Goal: Information Seeking & Learning: Learn about a topic

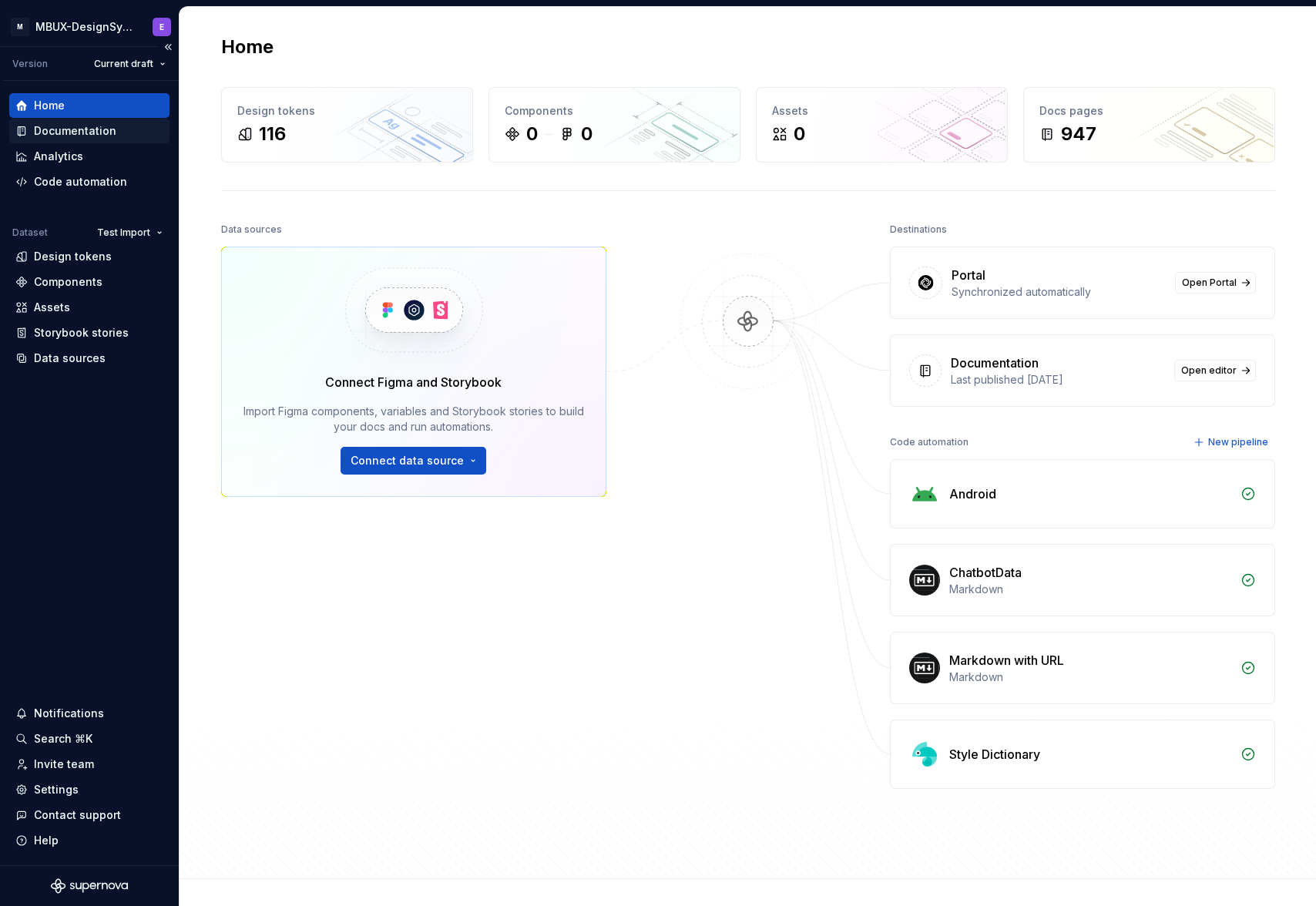
click at [62, 134] on div "Documentation" at bounding box center [75, 130] width 83 height 15
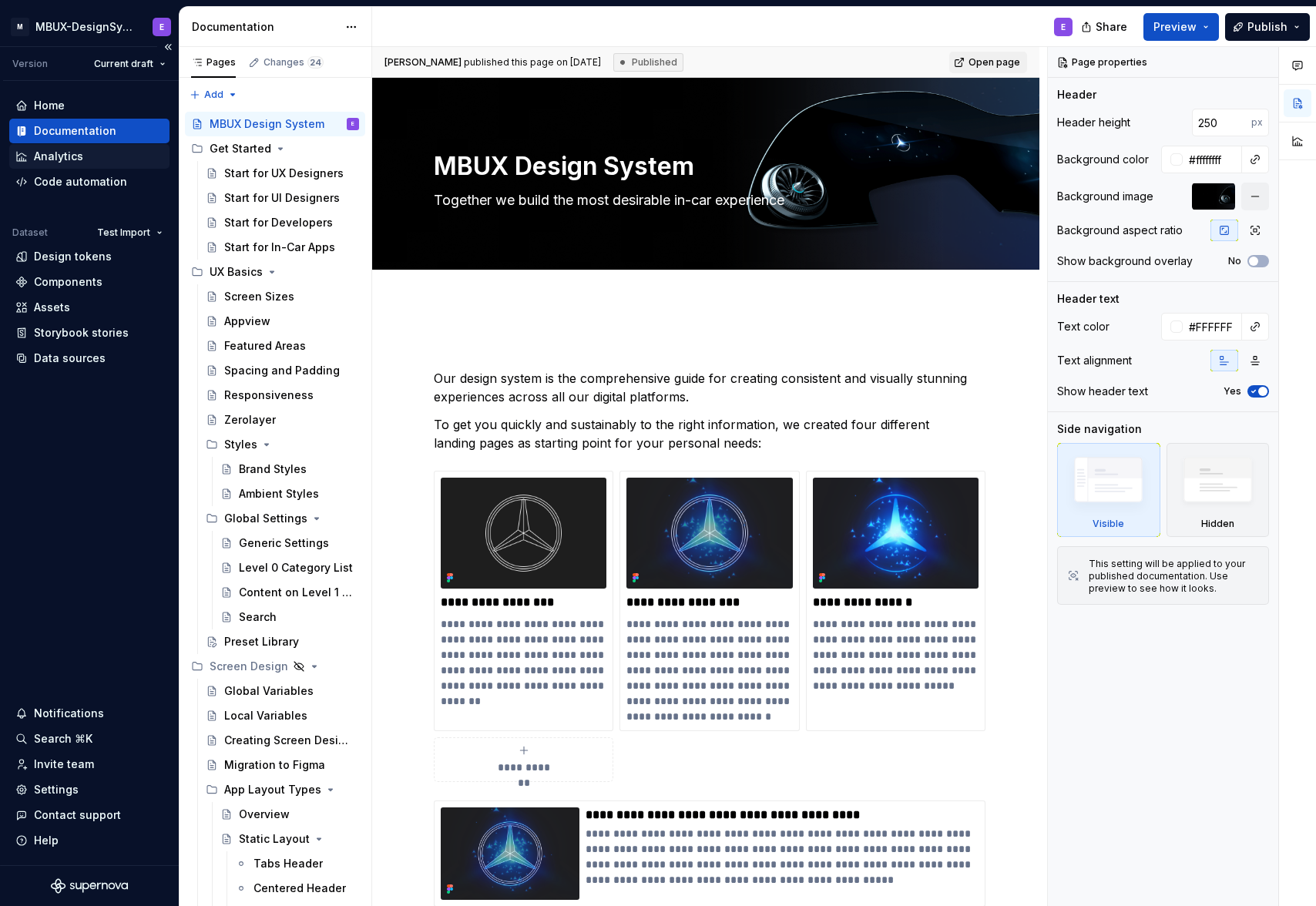
click at [84, 155] on div "Analytics" at bounding box center [89, 156] width 148 height 15
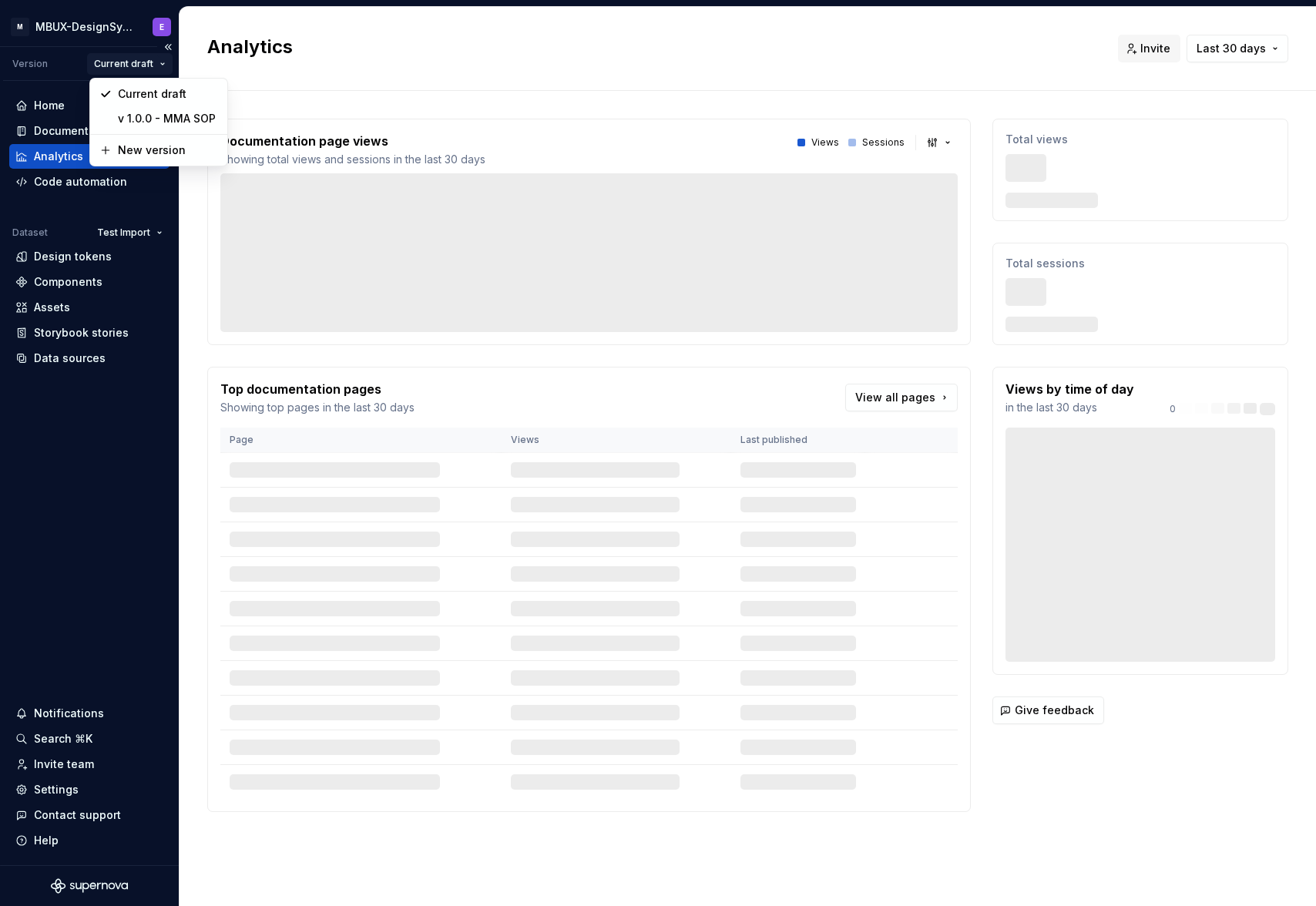
click at [148, 65] on html "M MBUX-DesignSystem E Version Current draft Home Documentation Analytics Code a…" at bounding box center [658, 453] width 1316 height 906
click at [145, 123] on div "v 1.0.0 - MMA SOP" at bounding box center [168, 118] width 100 height 15
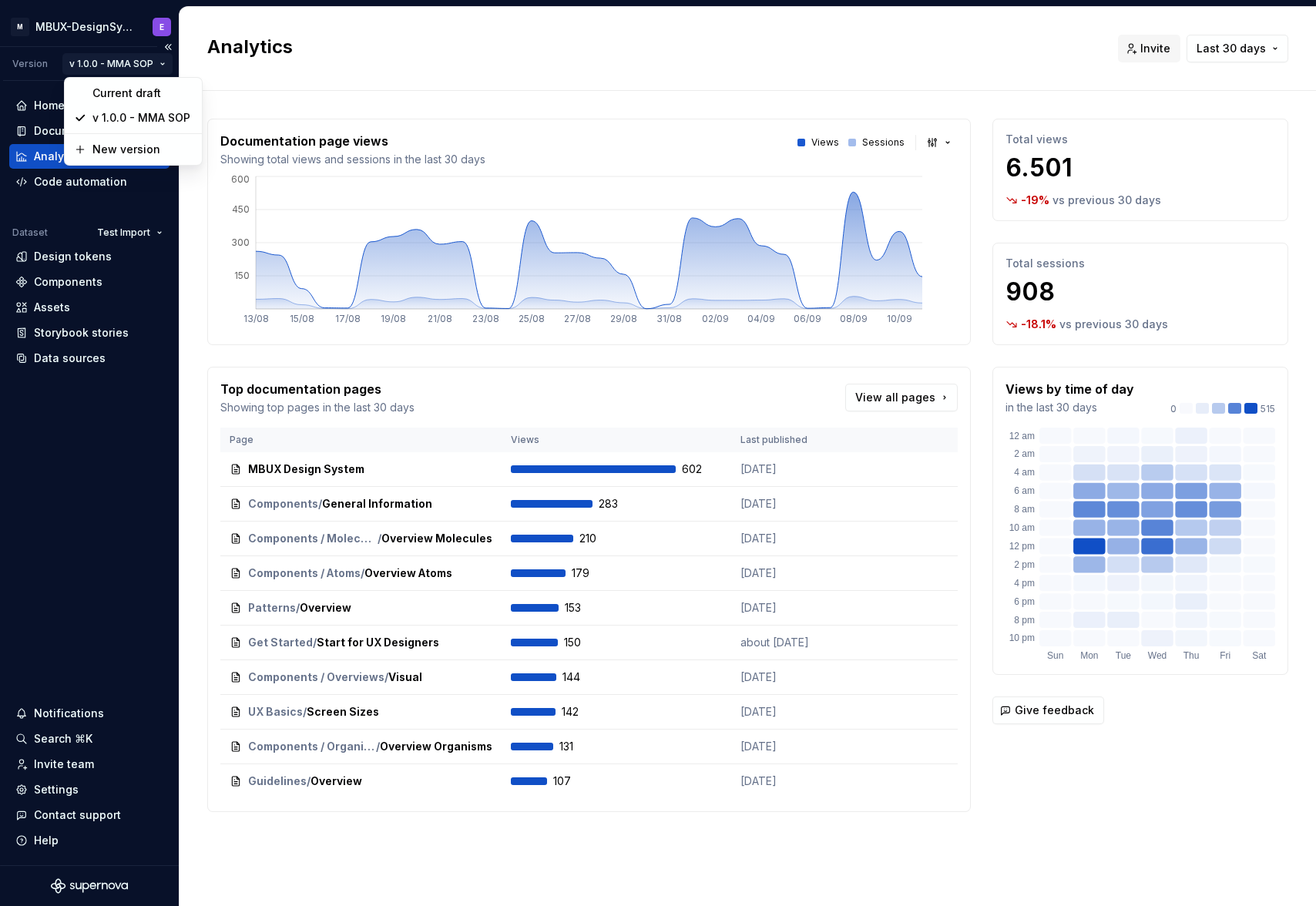
click at [157, 72] on html "M MBUX-DesignSystem E Version v 1.0.0 - MMA SOP Home Documentation Analytics Co…" at bounding box center [658, 453] width 1316 height 906
drag, startPoint x: 220, startPoint y: 254, endPoint x: 169, endPoint y: 220, distance: 61.3
click at [219, 254] on html "M MBUX-DesignSystem E Version v 1.0.0 - MMA SOP Home Documentation Analytics Co…" at bounding box center [658, 453] width 1316 height 906
click at [69, 131] on div "Documentation" at bounding box center [75, 130] width 83 height 15
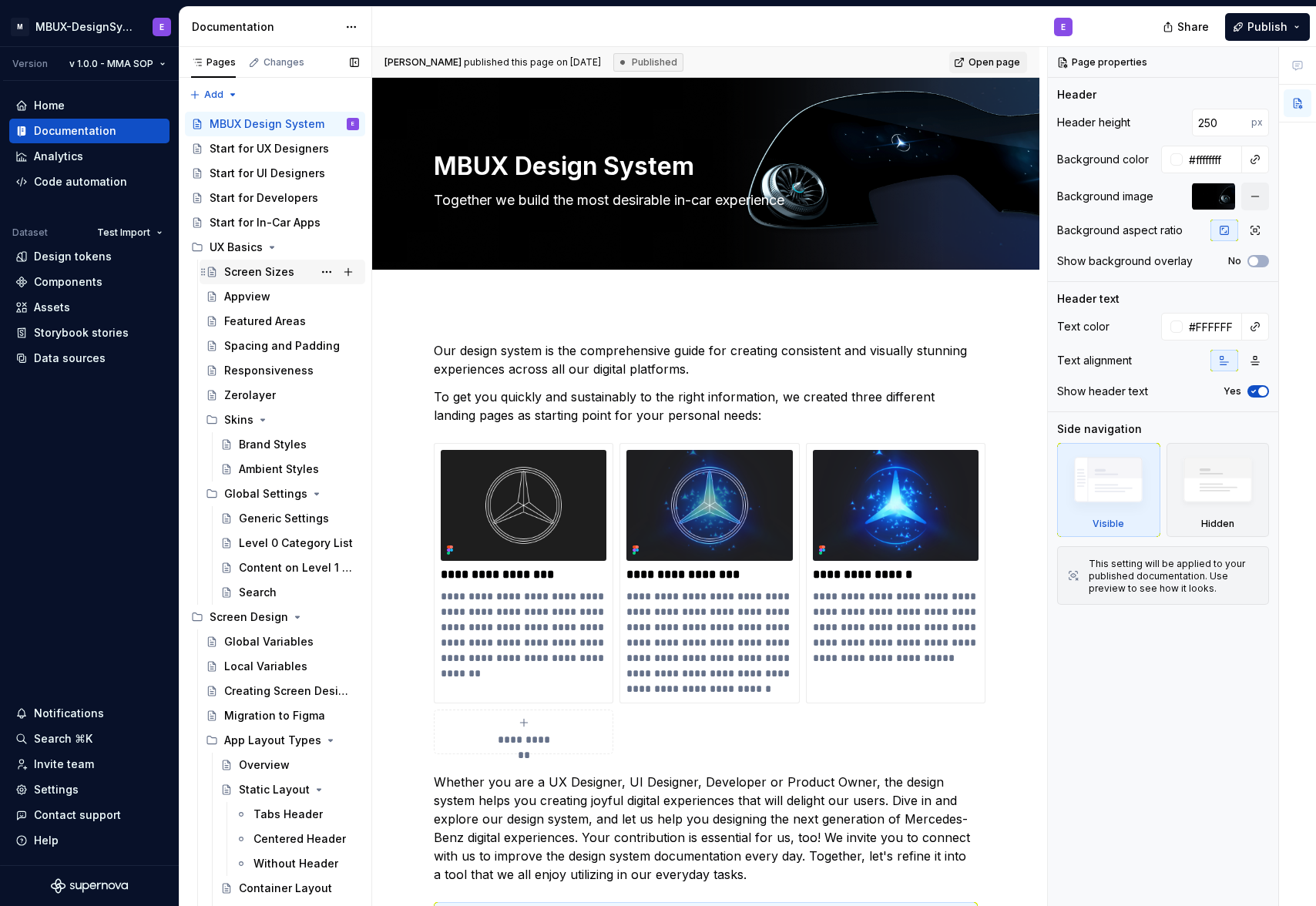
click at [264, 419] on icon "Page tree" at bounding box center [263, 420] width 12 height 12
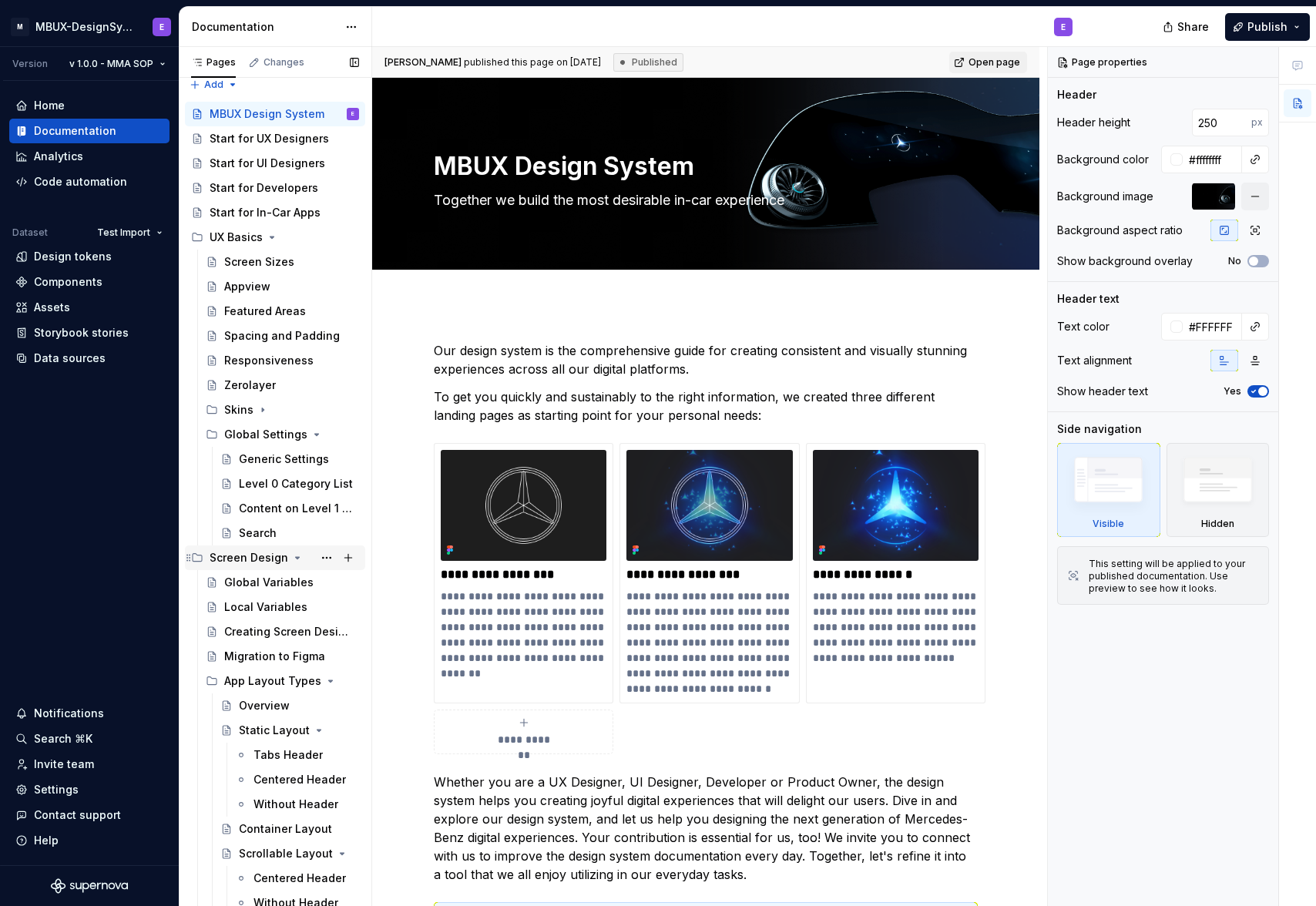
scroll to position [11, 0]
click at [295, 554] on icon "Page tree" at bounding box center [297, 557] width 12 height 12
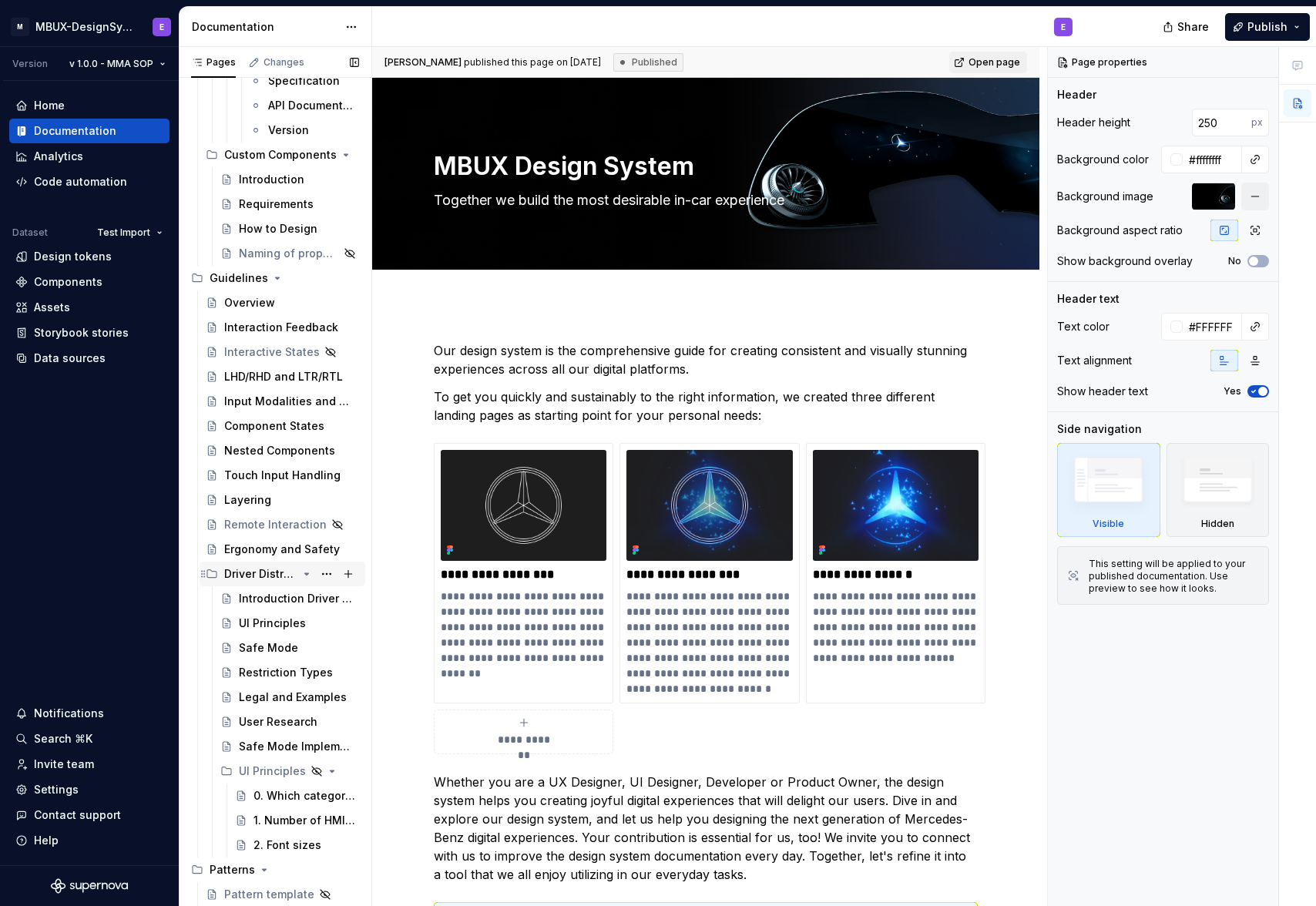
scroll to position [30764, 0]
click at [263, 571] on div "Driver Distraction Mitigation" at bounding box center [261, 571] width 74 height 15
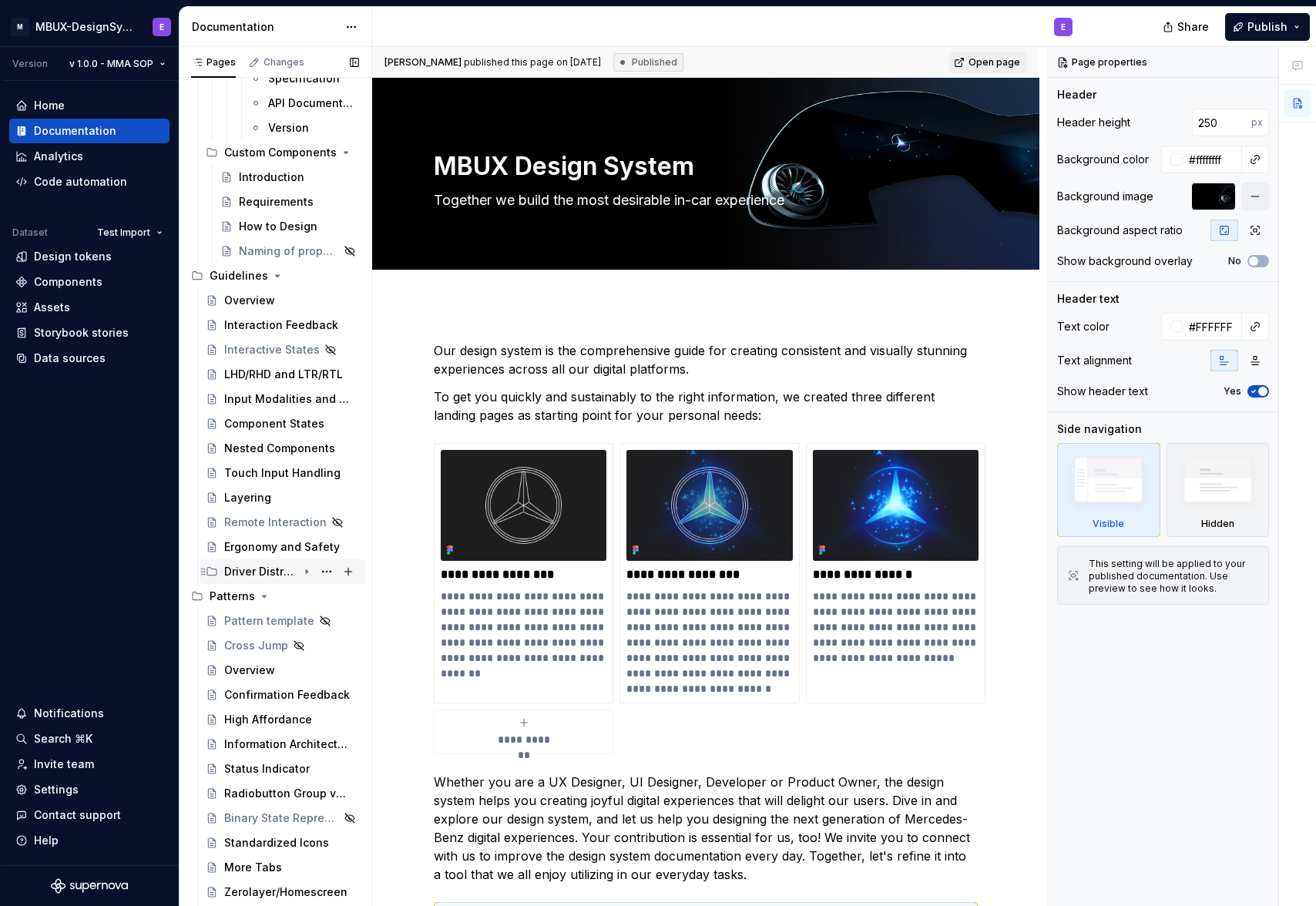
click at [252, 580] on div "Driver Distraction Mitigation" at bounding box center [291, 572] width 135 height 22
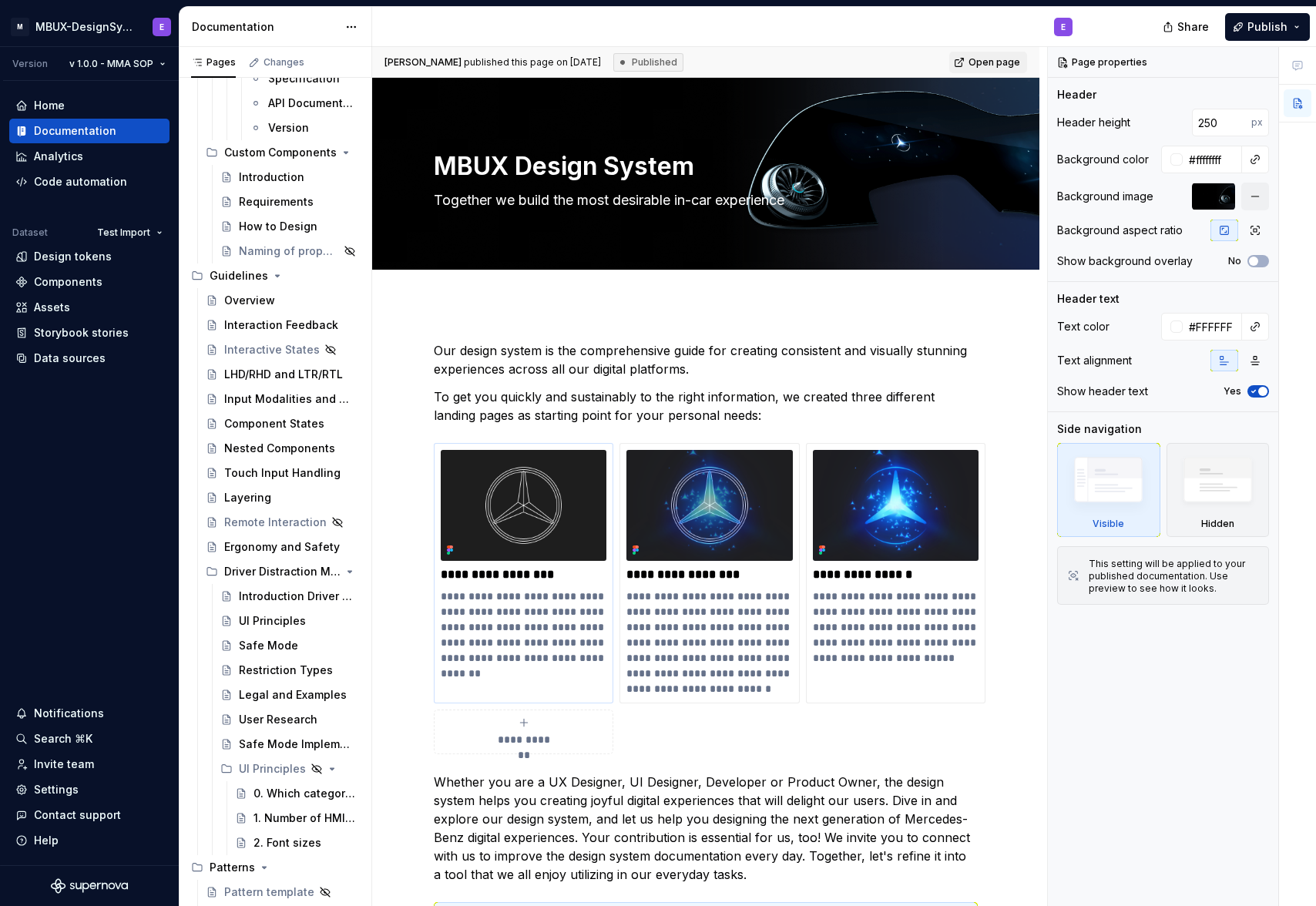
click at [256, 598] on div "Introduction Driver Distraction" at bounding box center [297, 596] width 117 height 15
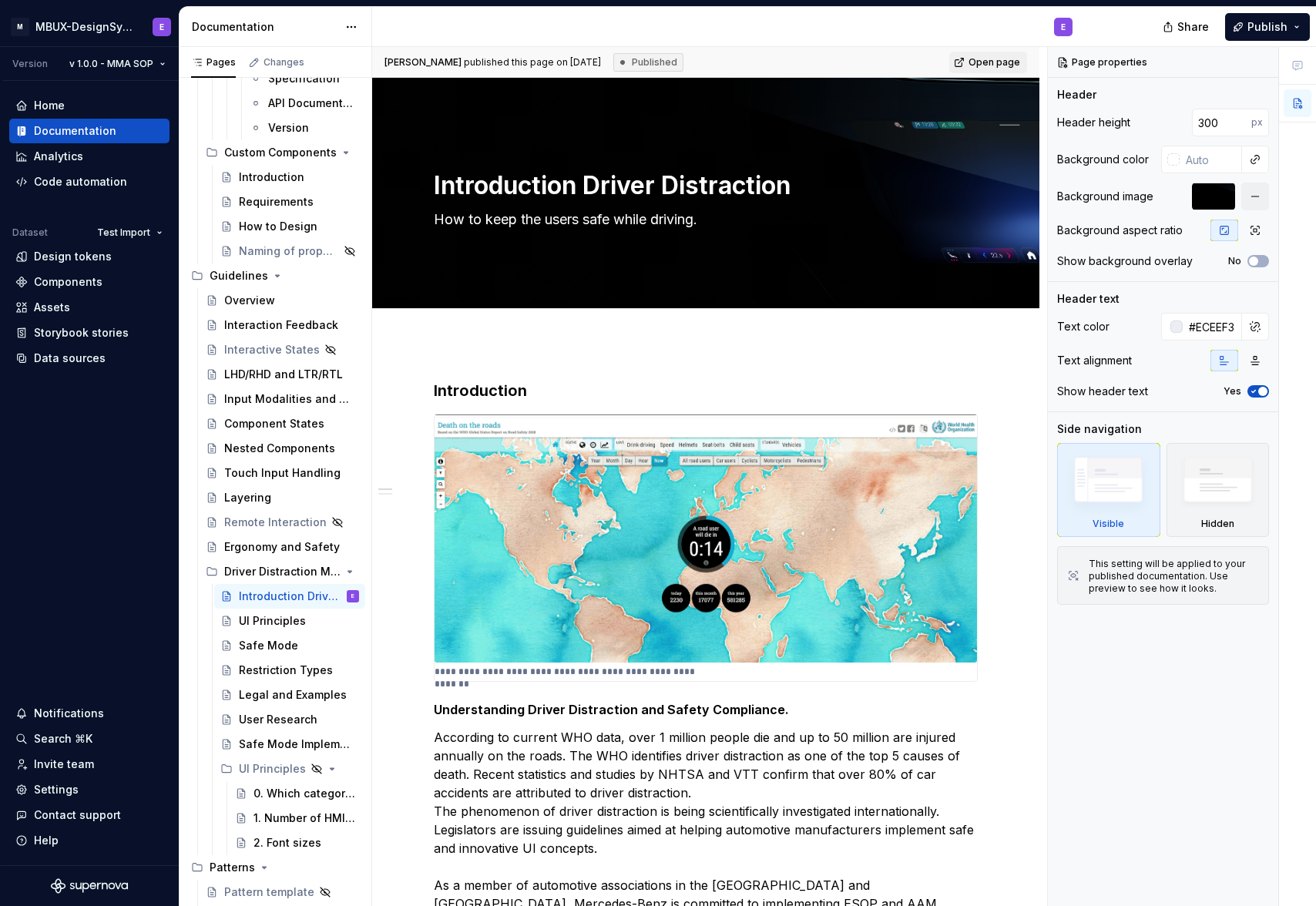
drag, startPoint x: 601, startPoint y: 62, endPoint x: 521, endPoint y: 66, distance: 80.1
click at [600, 62] on span "Robin Goldberg published this page on April 22, 2025" at bounding box center [493, 63] width 217 height 12
click at [264, 58] on div "Changes" at bounding box center [283, 63] width 41 height 12
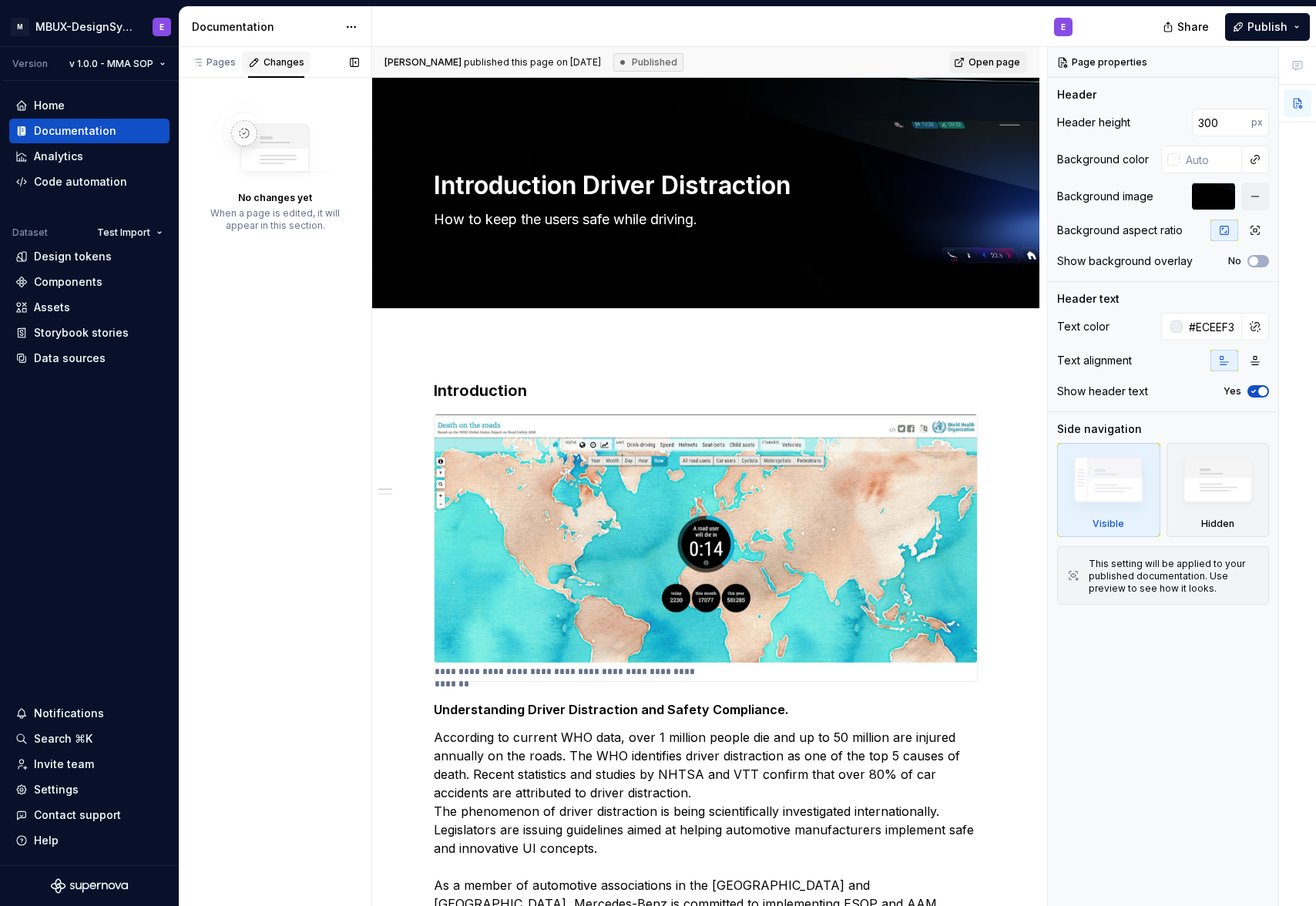
drag, startPoint x: 224, startPoint y: 64, endPoint x: 306, endPoint y: 48, distance: 83.5
click at [224, 63] on div "Pages" at bounding box center [213, 63] width 45 height 12
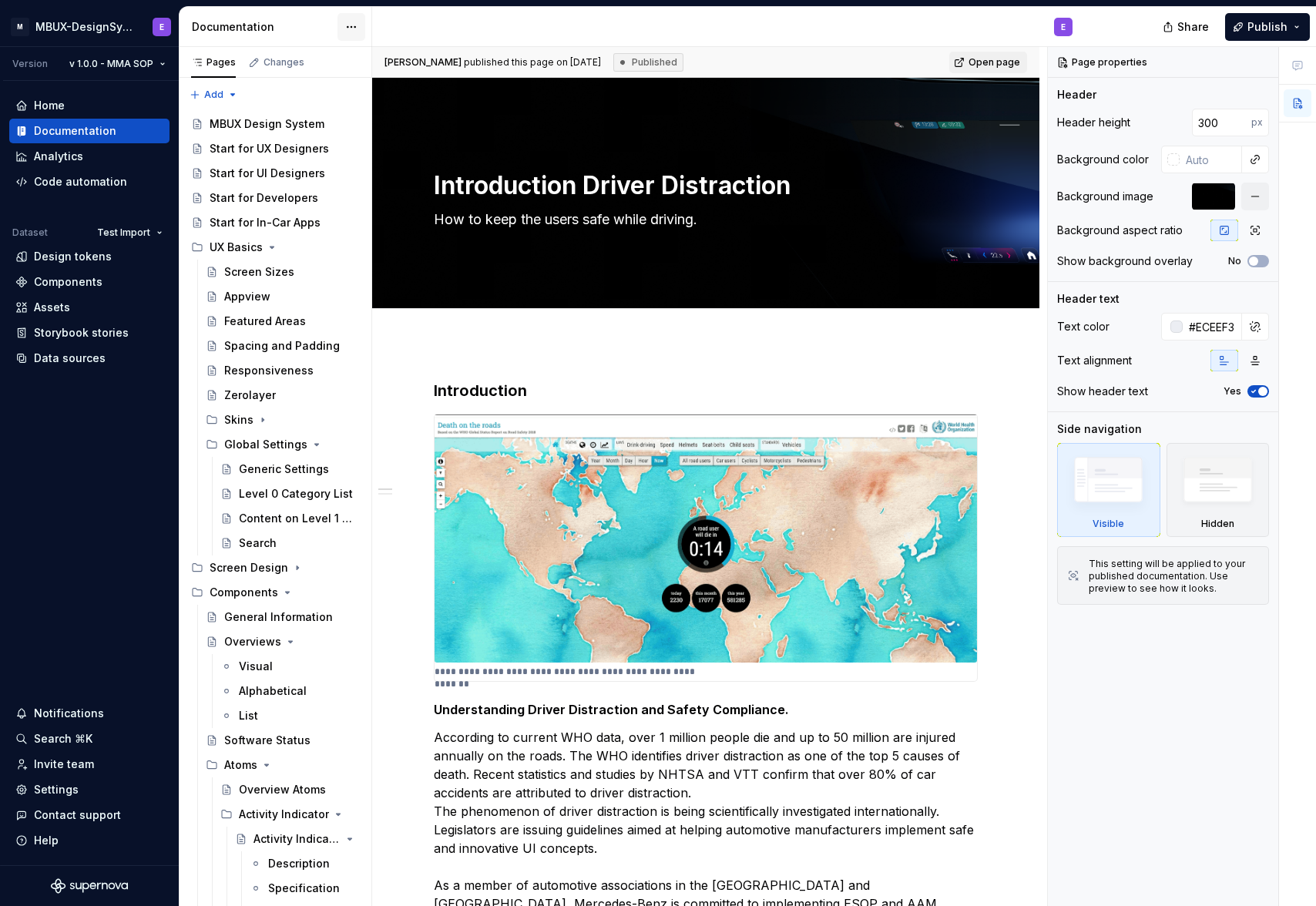
click at [354, 30] on html "M MBUX-DesignSystem E Version v 1.0.0 - MMA SOP Home Documentation Analytics Co…" at bounding box center [658, 453] width 1316 height 906
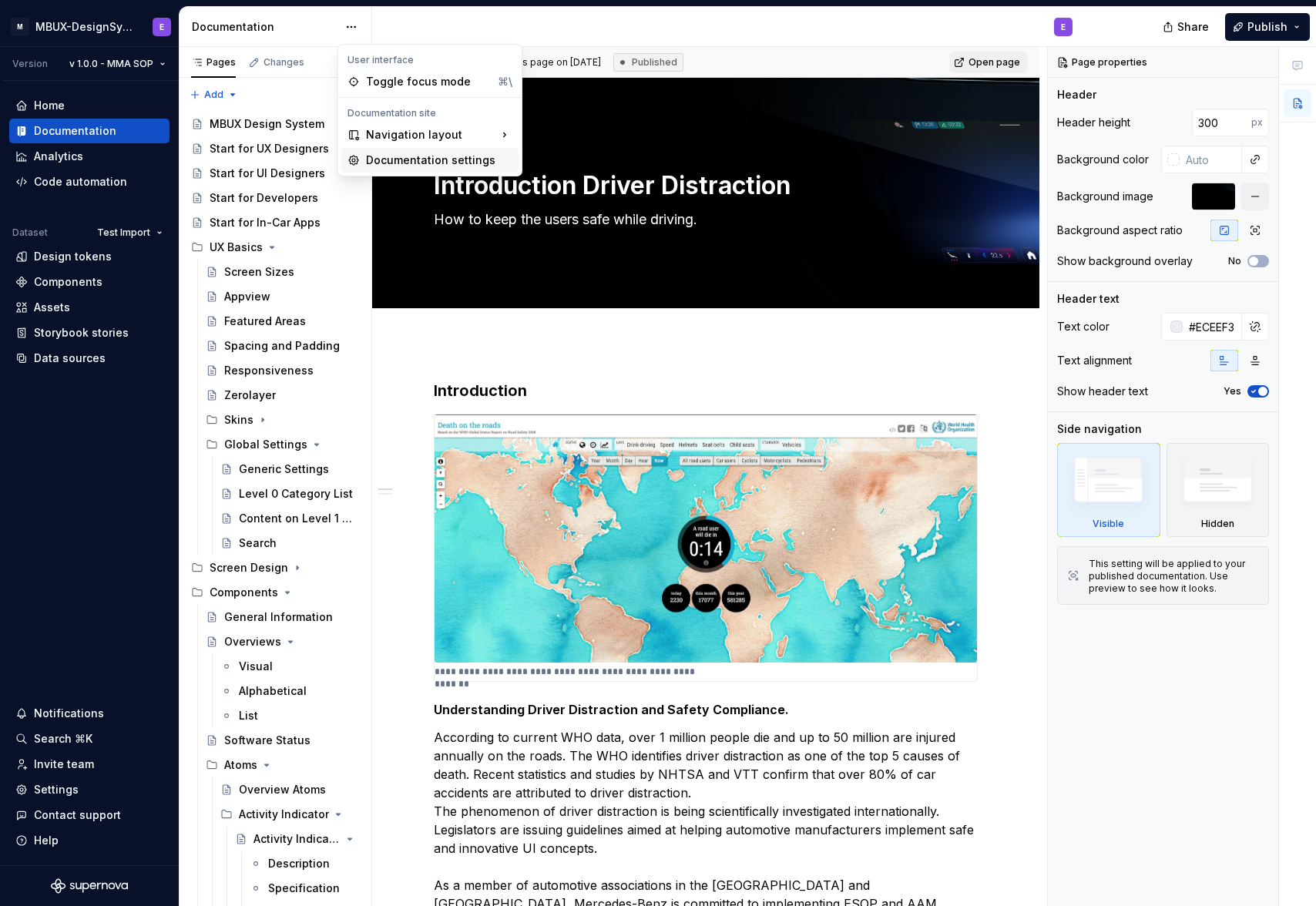
click at [443, 159] on div "Documentation settings" at bounding box center [439, 159] width 146 height 15
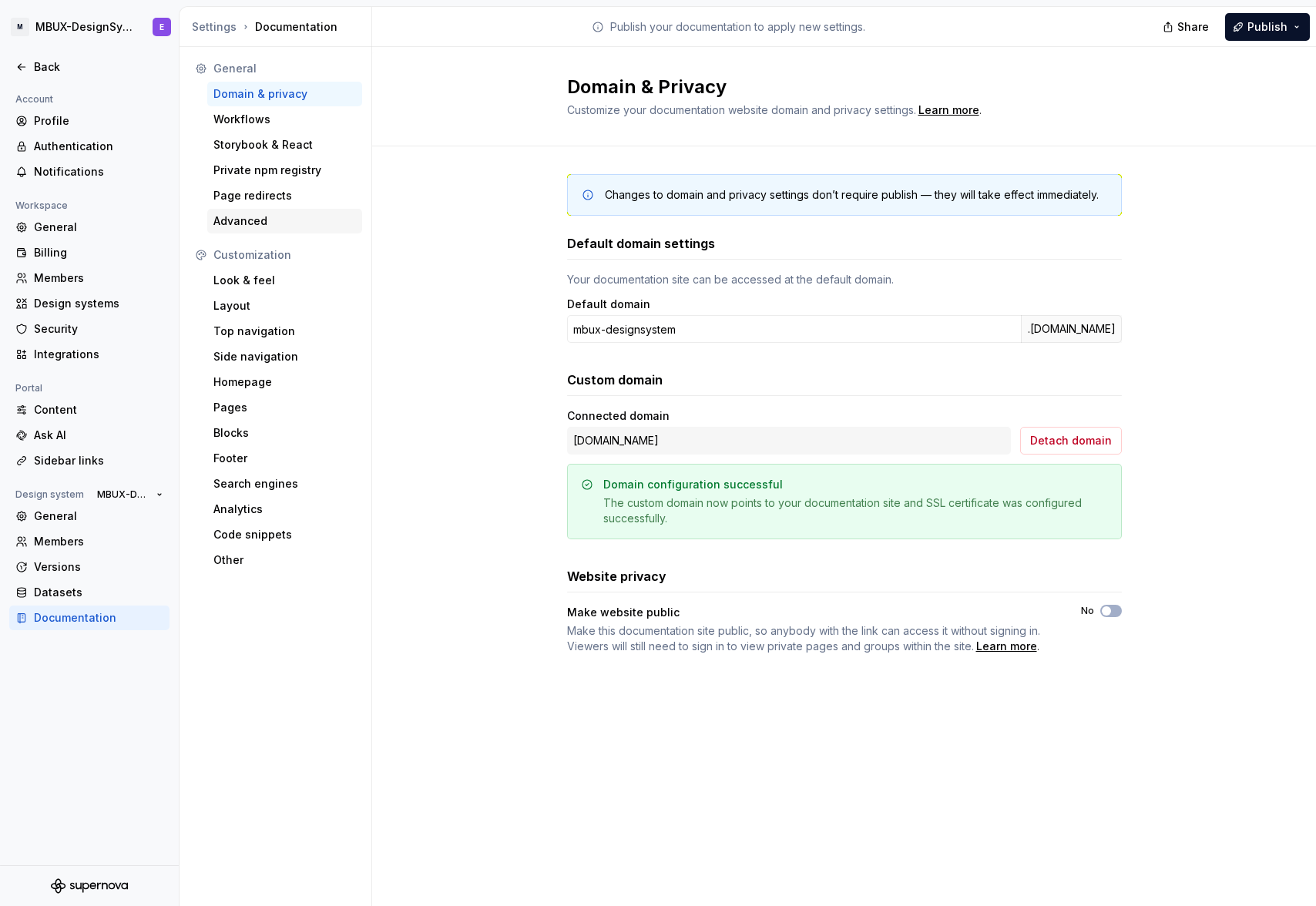
click at [267, 220] on div "Advanced" at bounding box center [284, 221] width 142 height 15
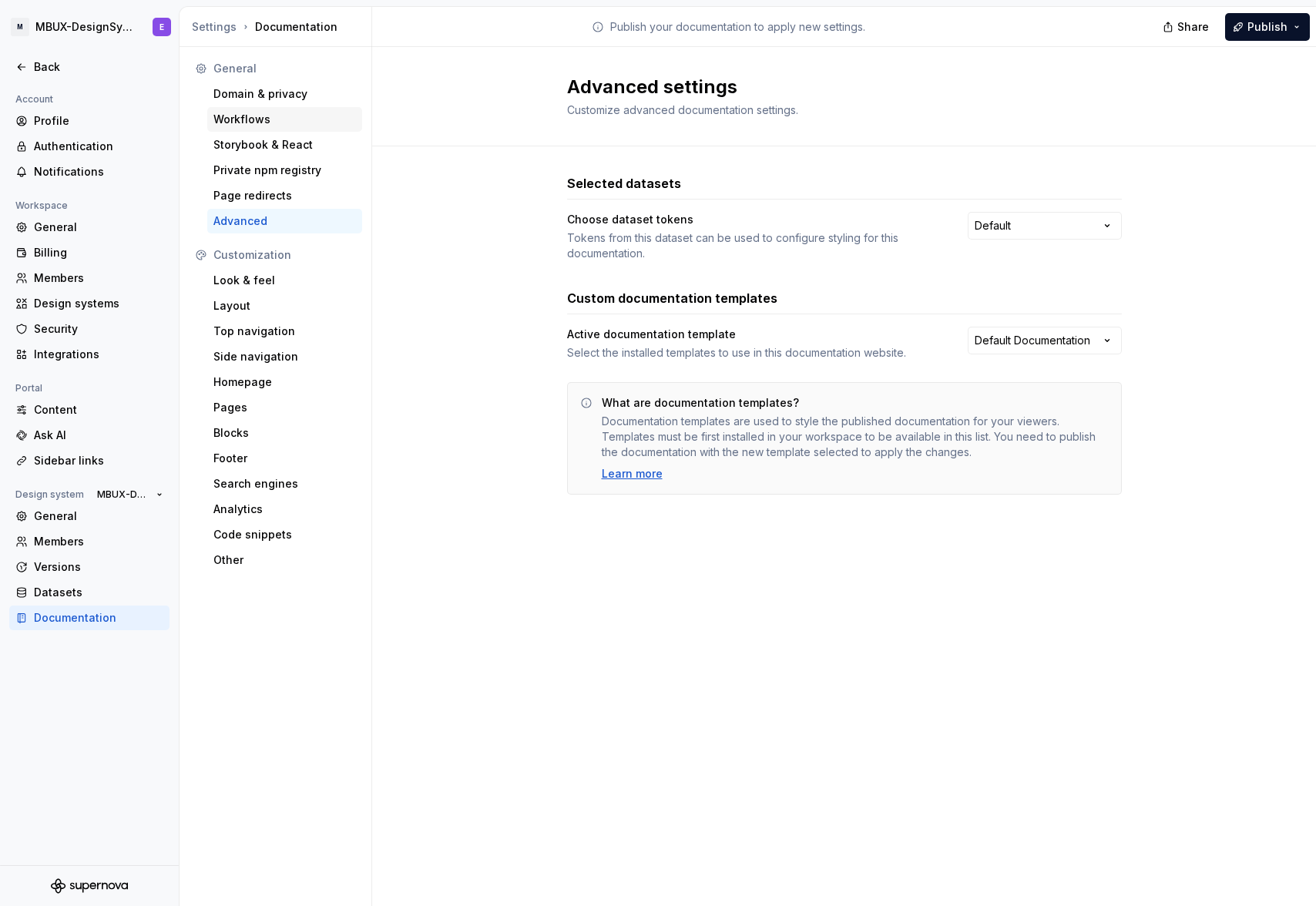
click at [238, 118] on div "Workflows" at bounding box center [284, 118] width 142 height 15
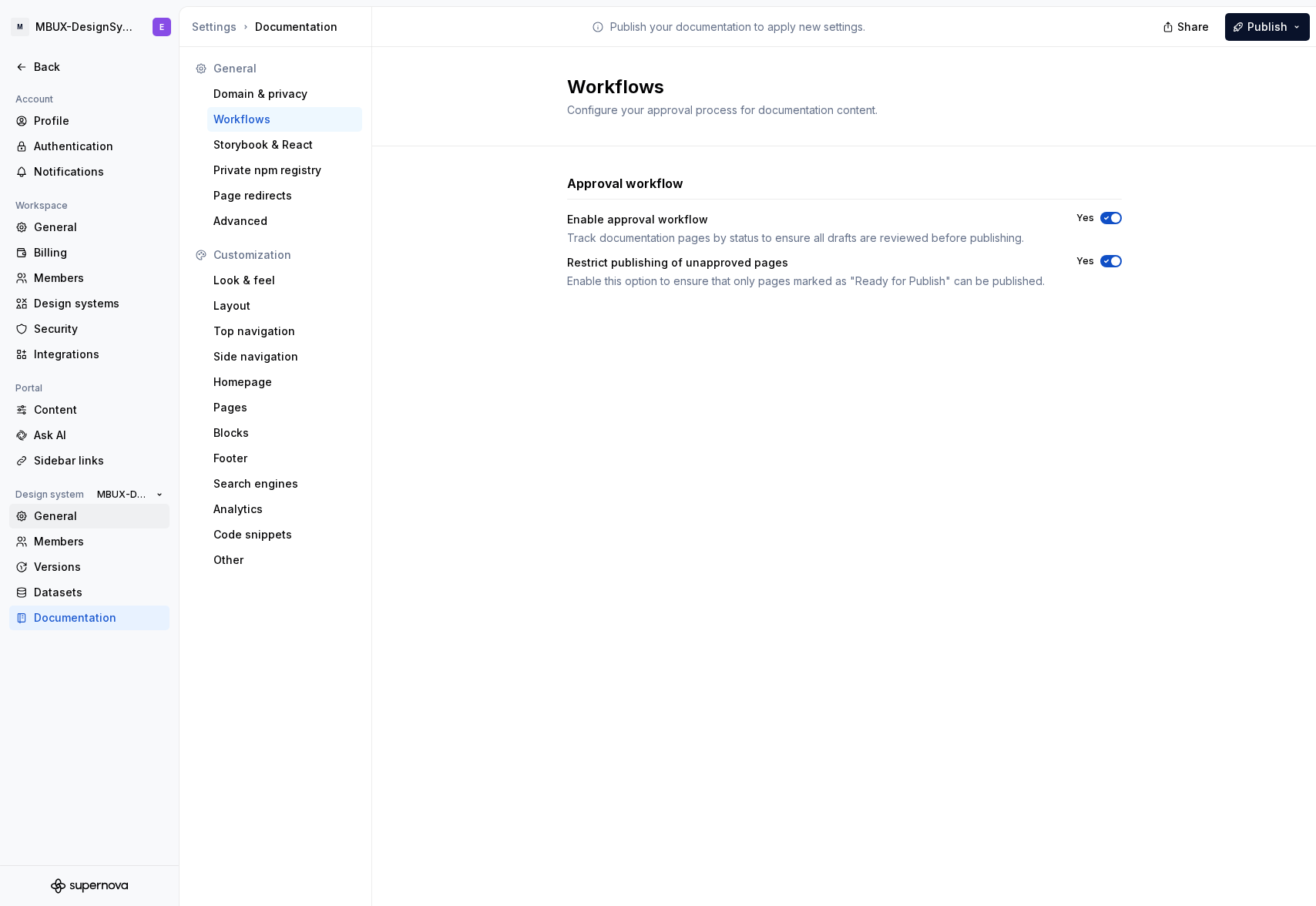
click at [60, 511] on div "General" at bounding box center [98, 515] width 129 height 15
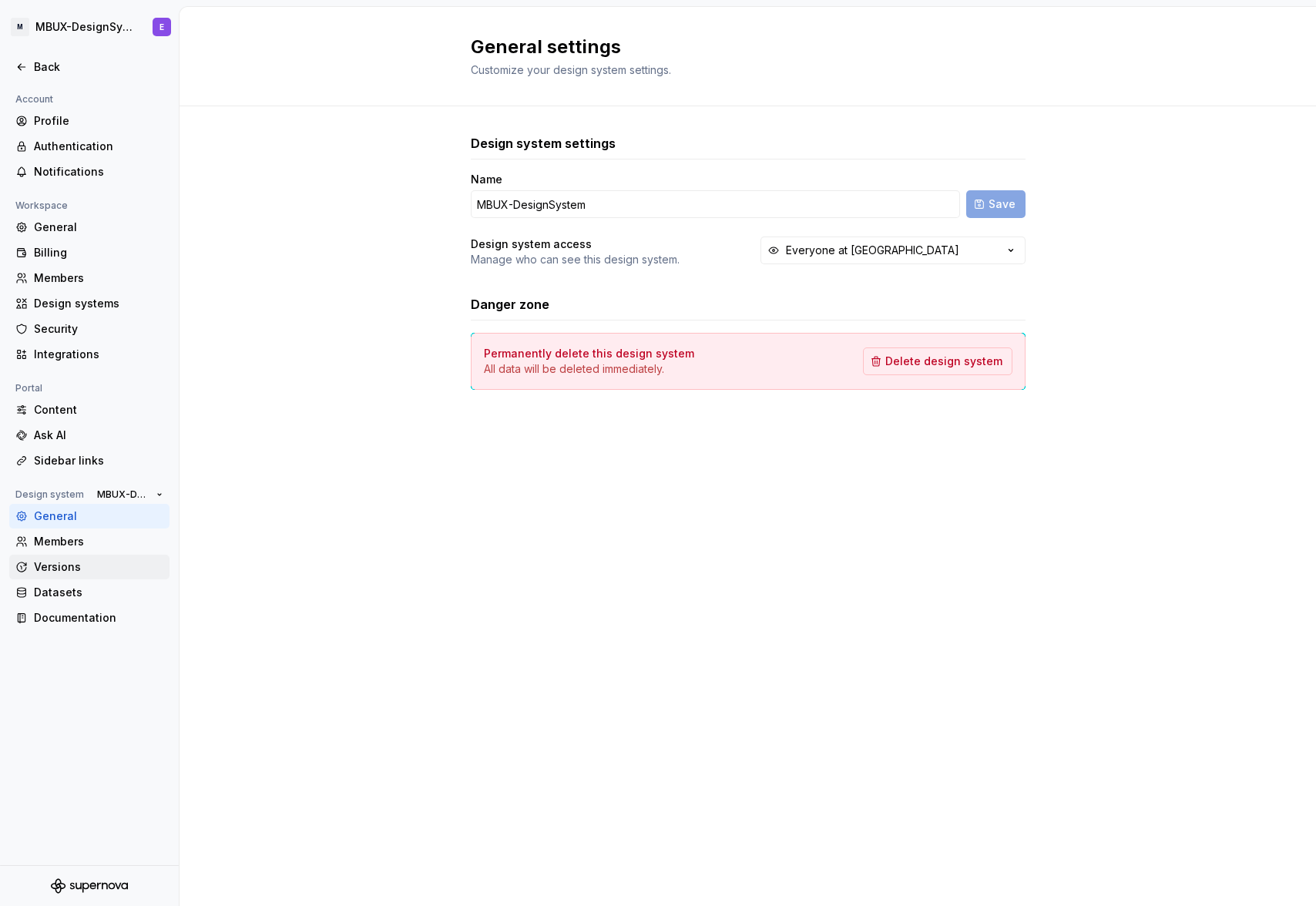
click at [50, 573] on div "Versions" at bounding box center [98, 566] width 129 height 15
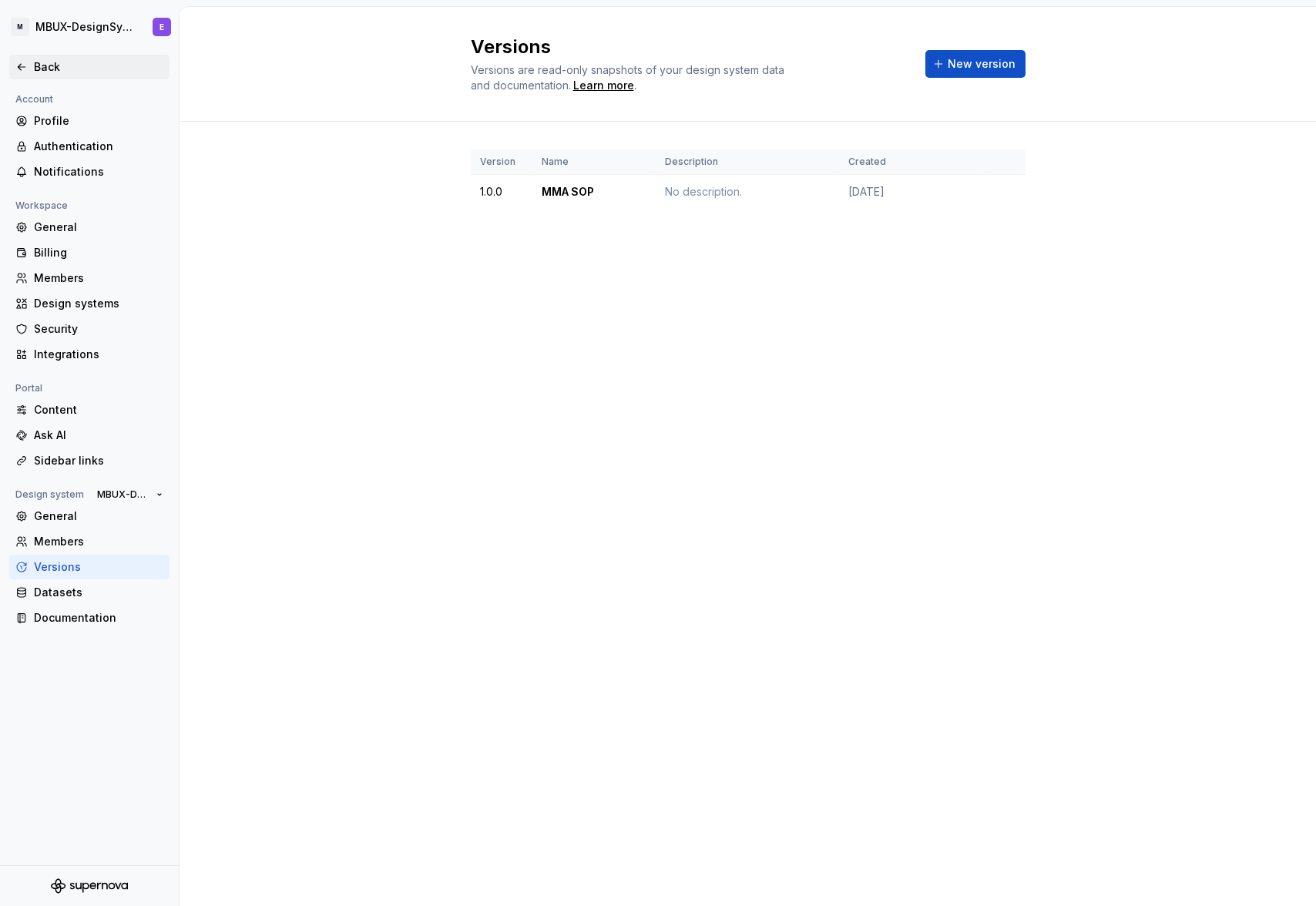
click at [22, 66] on icon at bounding box center [21, 67] width 12 height 12
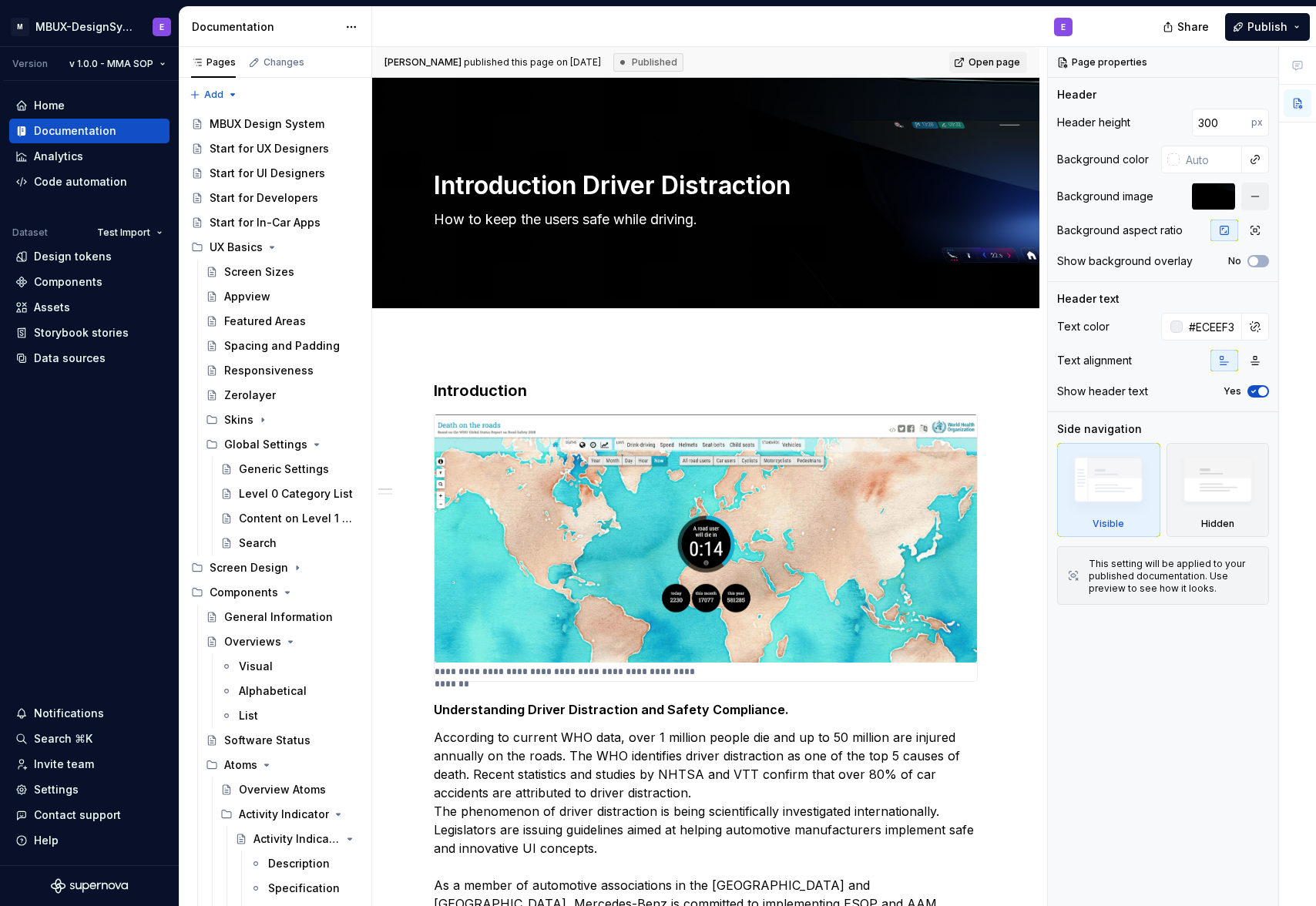
click at [652, 64] on div "Published" at bounding box center [649, 62] width 70 height 19
click at [1297, 64] on icon at bounding box center [1297, 66] width 9 height 9
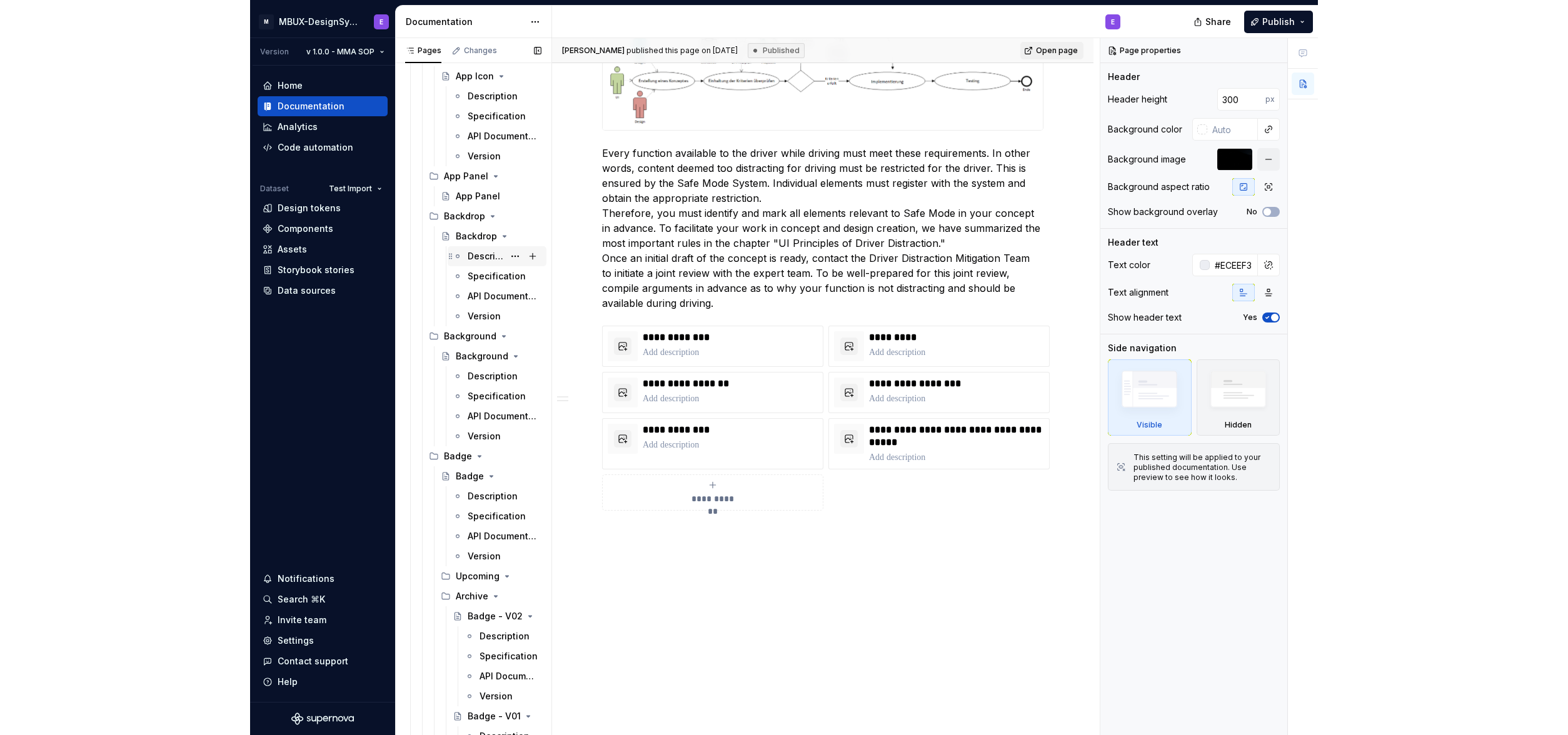
scroll to position [846, 0]
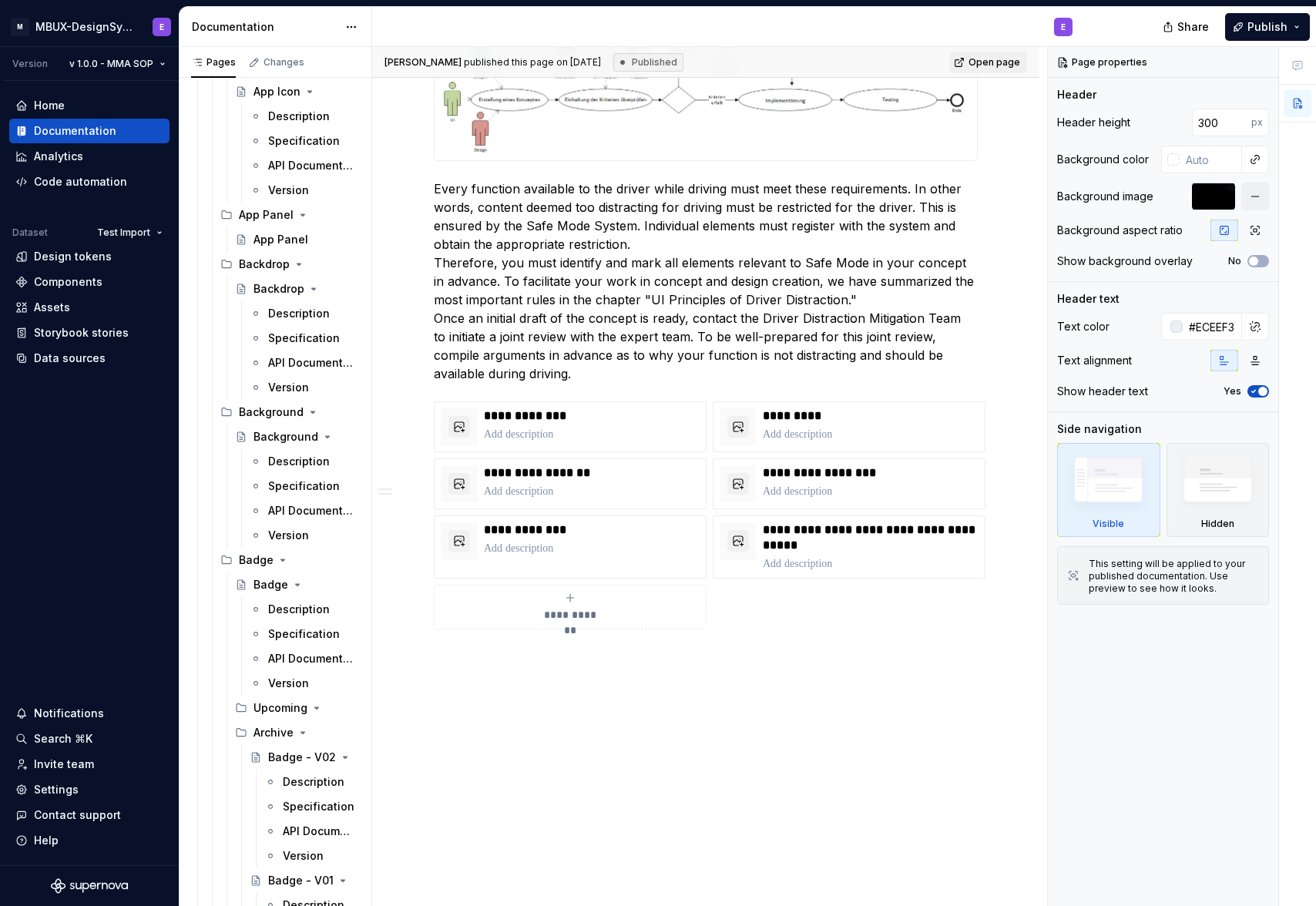
drag, startPoint x: 285, startPoint y: 682, endPoint x: 592, endPoint y: 674, distance: 307.1
click at [285, 682] on div "Version" at bounding box center [288, 682] width 41 height 15
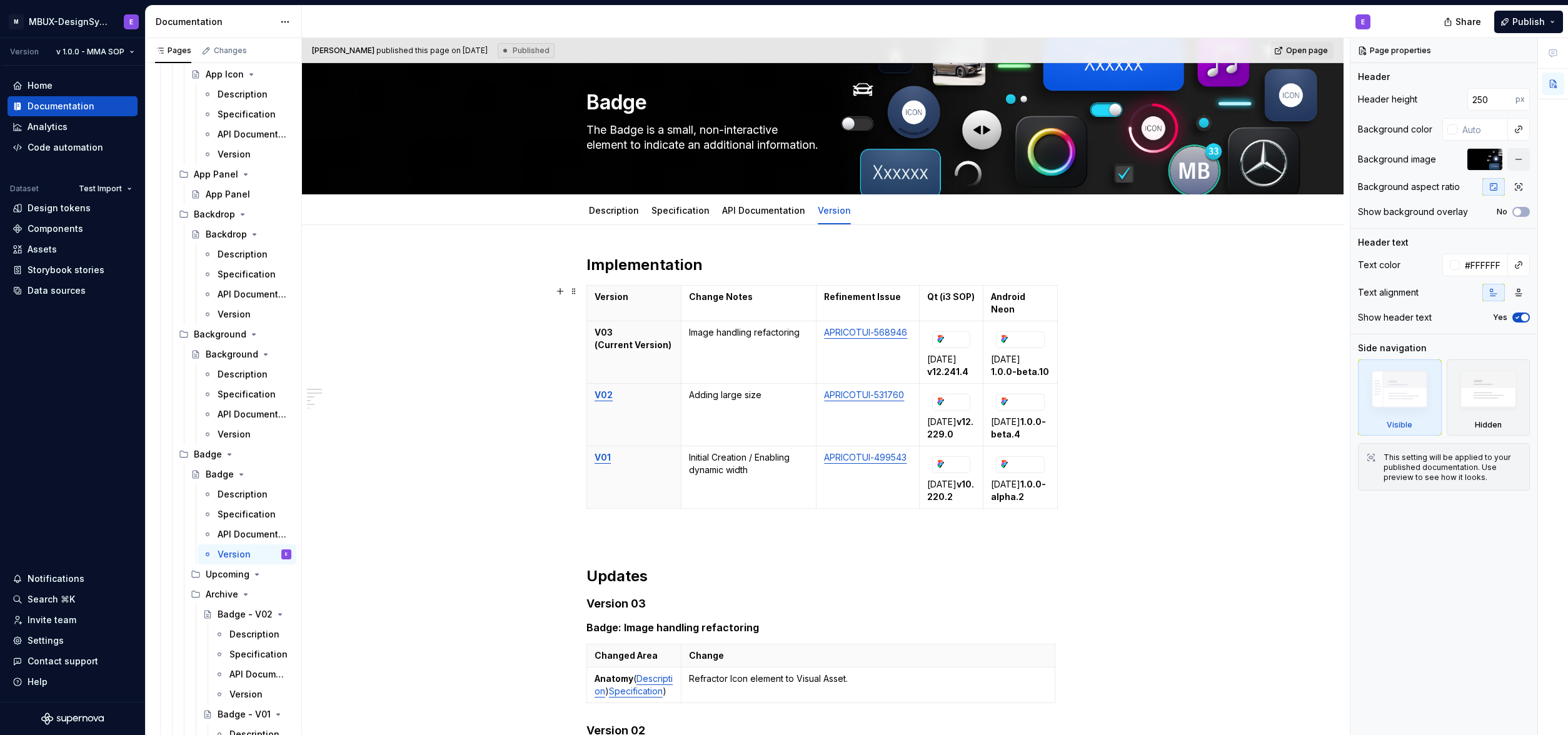
scroll to position [28, 0]
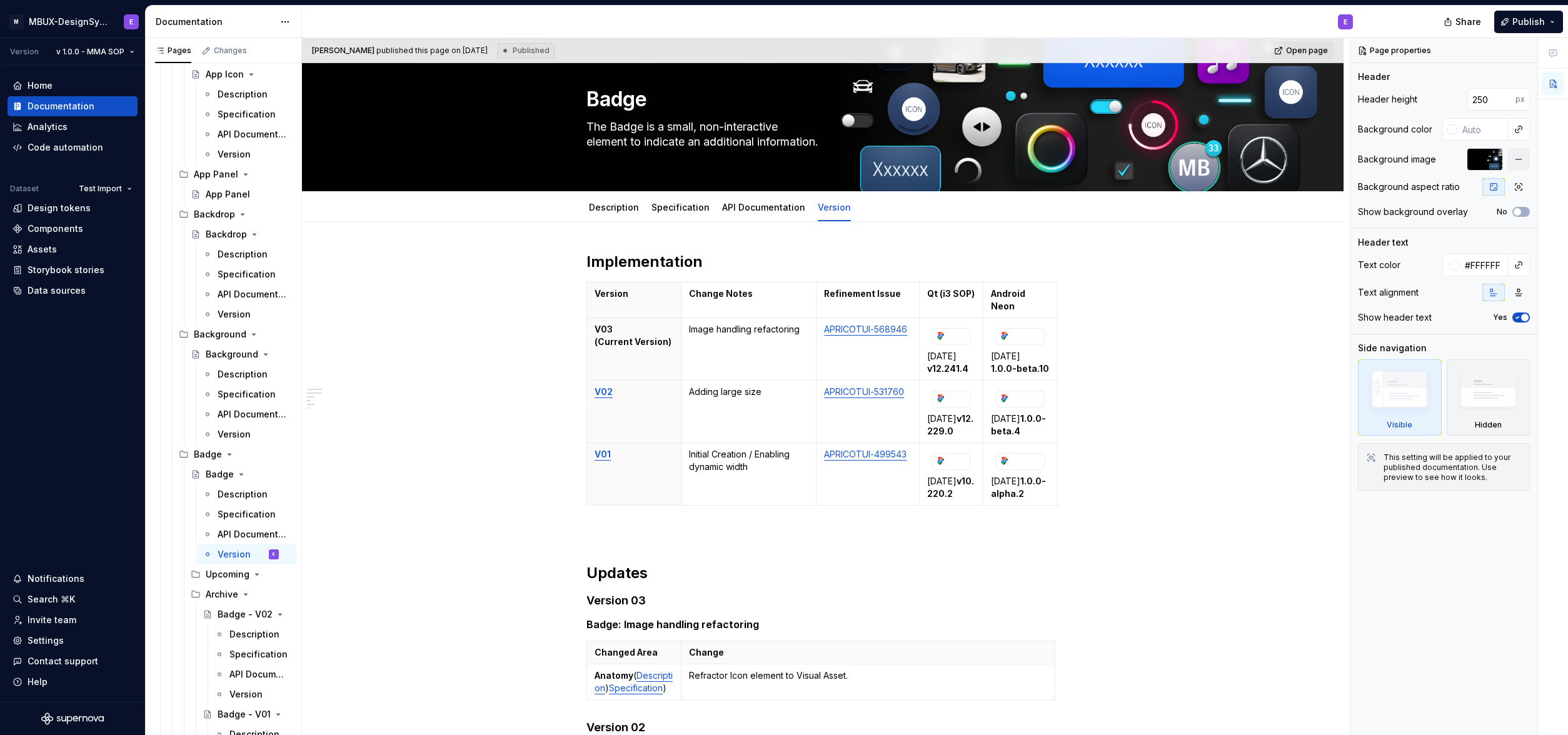
type textarea "*"
